Goal: Information Seeking & Learning: Learn about a topic

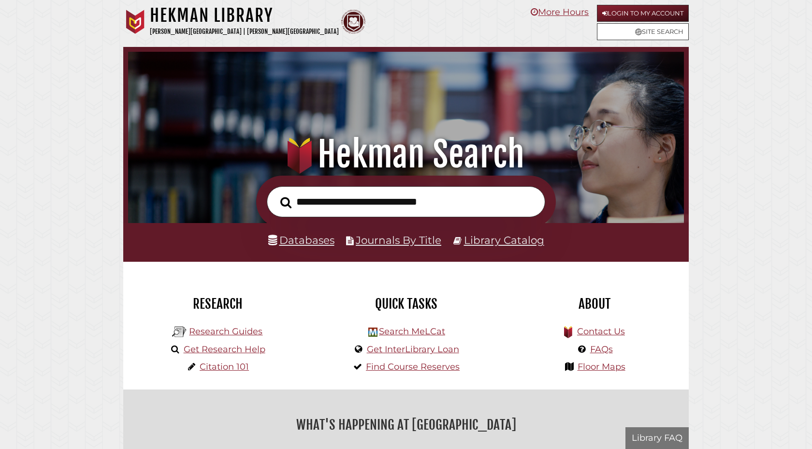
scroll to position [184, 551]
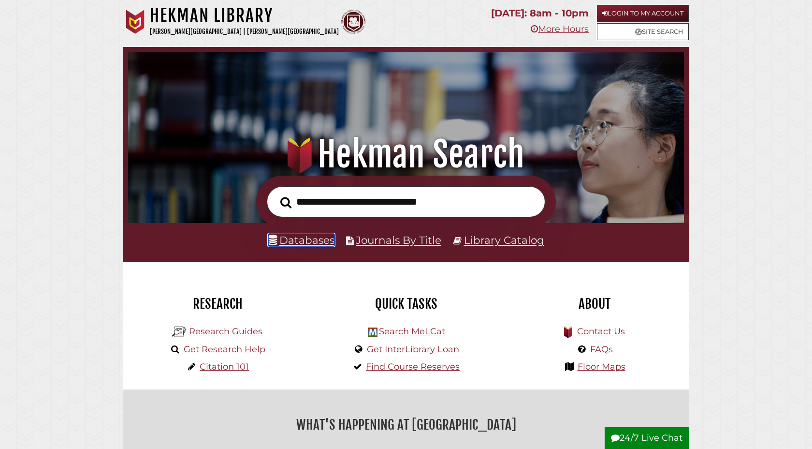
click at [312, 239] on link "Databases" at bounding box center [301, 239] width 66 height 13
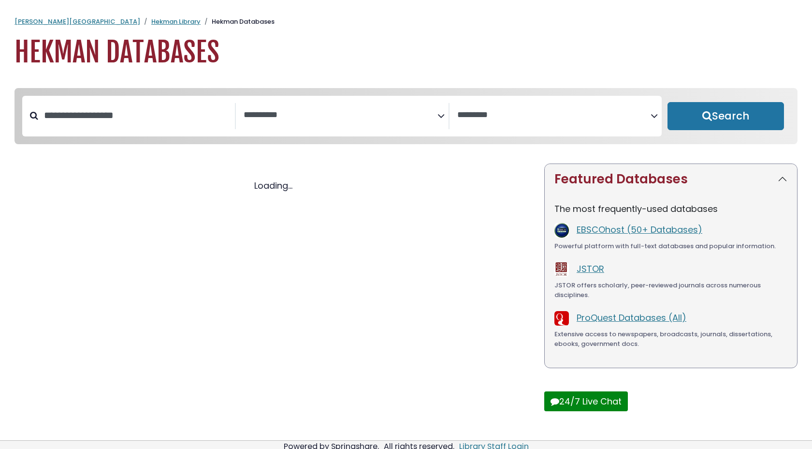
select select "Database Subject Filter"
select select "Database Vendors Filter"
select select "Database Subject Filter"
select select "Database Vendors Filter"
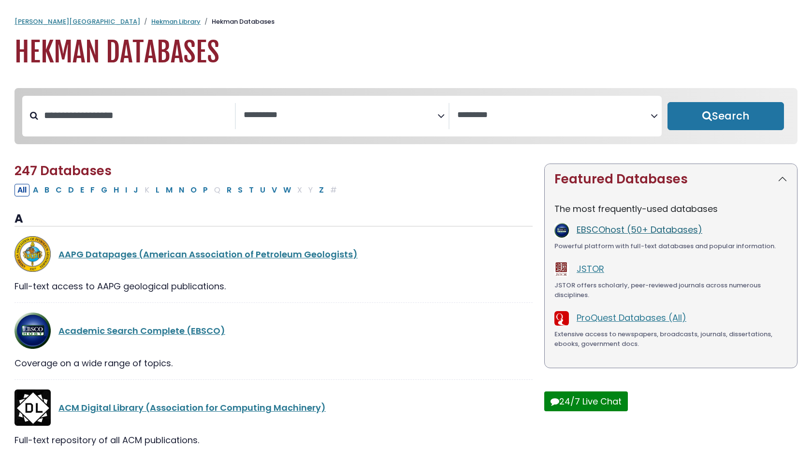
click at [634, 228] on link "EBSCOhost (50+ Databases)" at bounding box center [640, 229] width 126 height 12
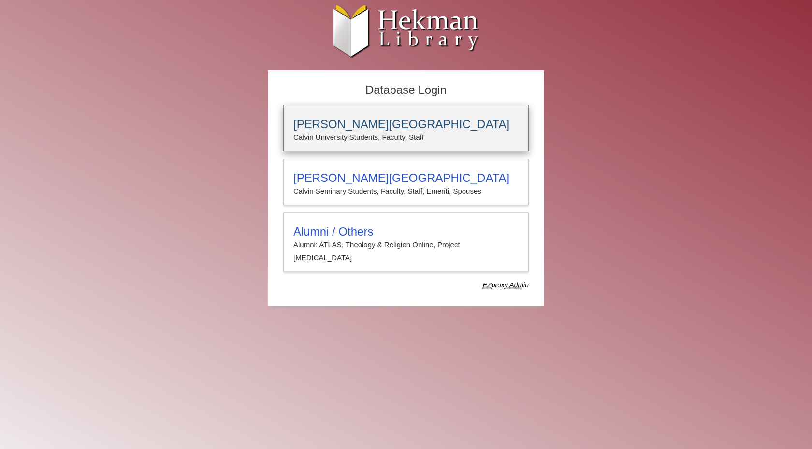
type input "**********"
click at [346, 132] on p "Calvin University Students, Faculty, Staff" at bounding box center [405, 137] width 225 height 13
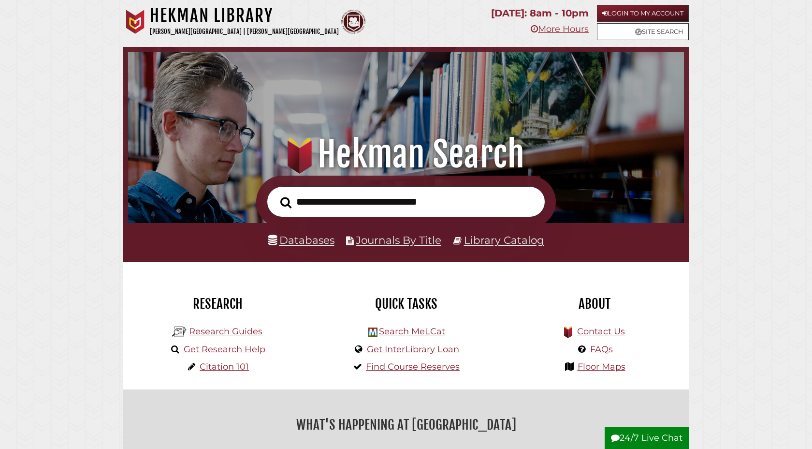
scroll to position [184, 551]
click at [326, 240] on link "Databases" at bounding box center [301, 239] width 66 height 13
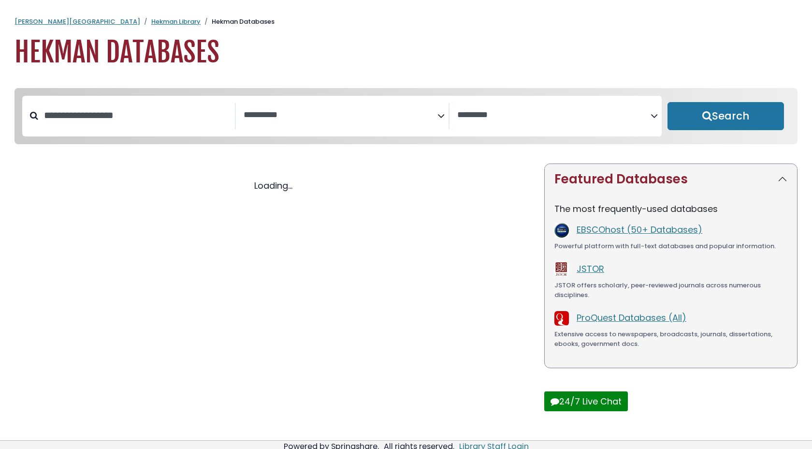
select select "Database Subject Filter"
select select "Database Vendors Filter"
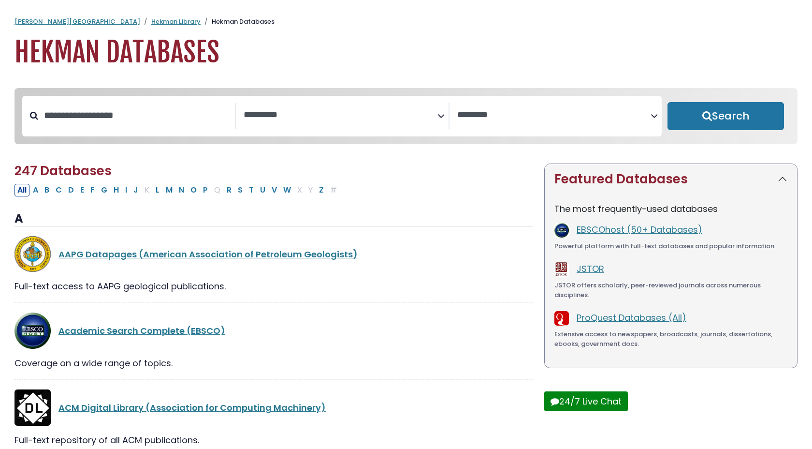
select select "Database Subject Filter"
select select "Database Vendors Filter"
click at [584, 269] on link "JSTOR" at bounding box center [591, 268] width 28 height 12
select select "Database Subject Filter"
select select "Database Vendors Filter"
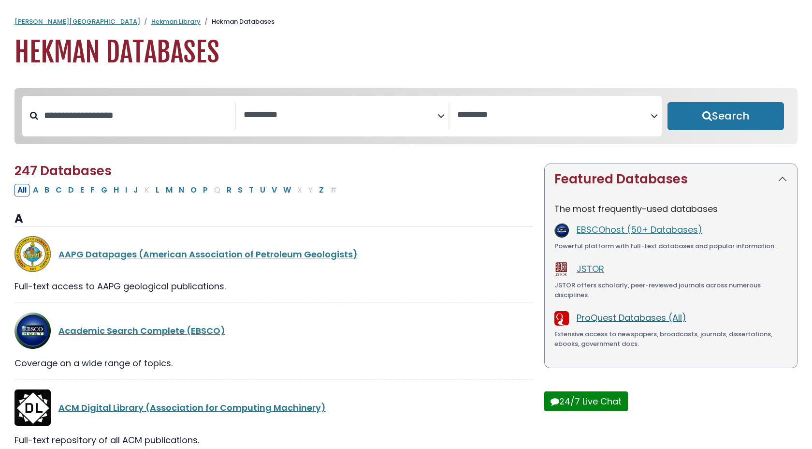
click at [593, 321] on link "ProQuest Databases (All)" at bounding box center [632, 317] width 110 height 12
